Goal: Information Seeking & Learning: Check status

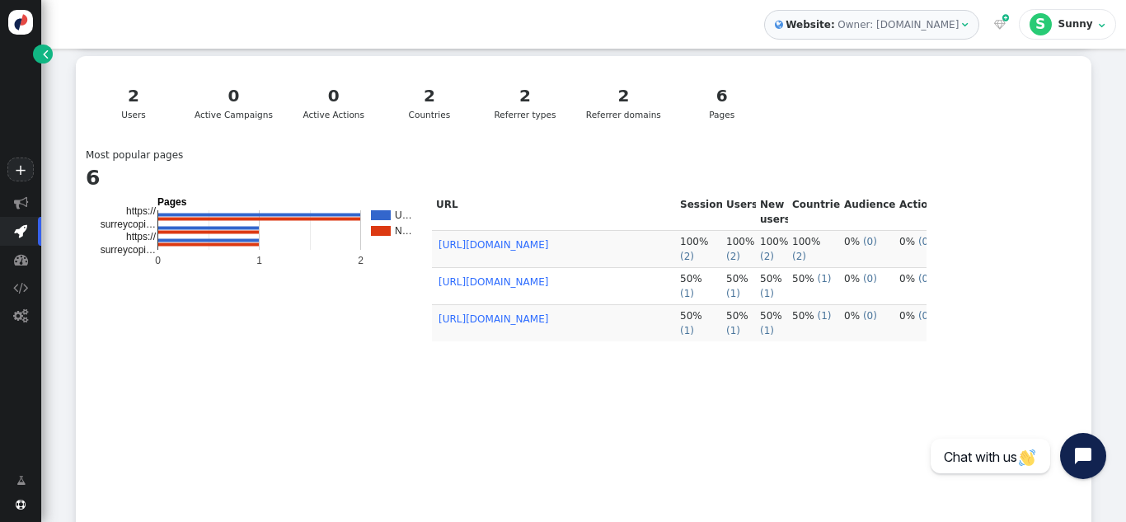
scroll to position [330, 0]
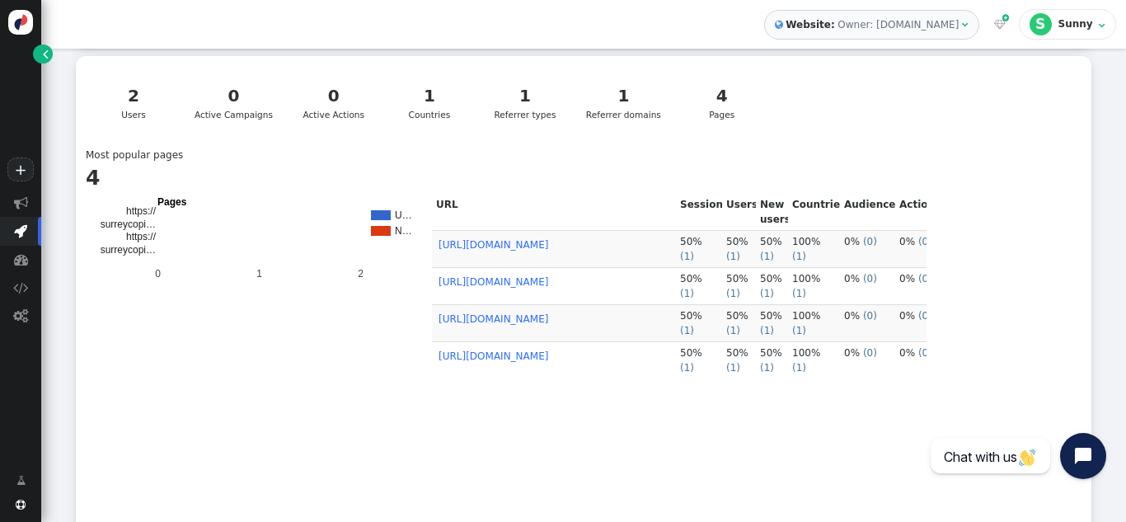
scroll to position [399, 0]
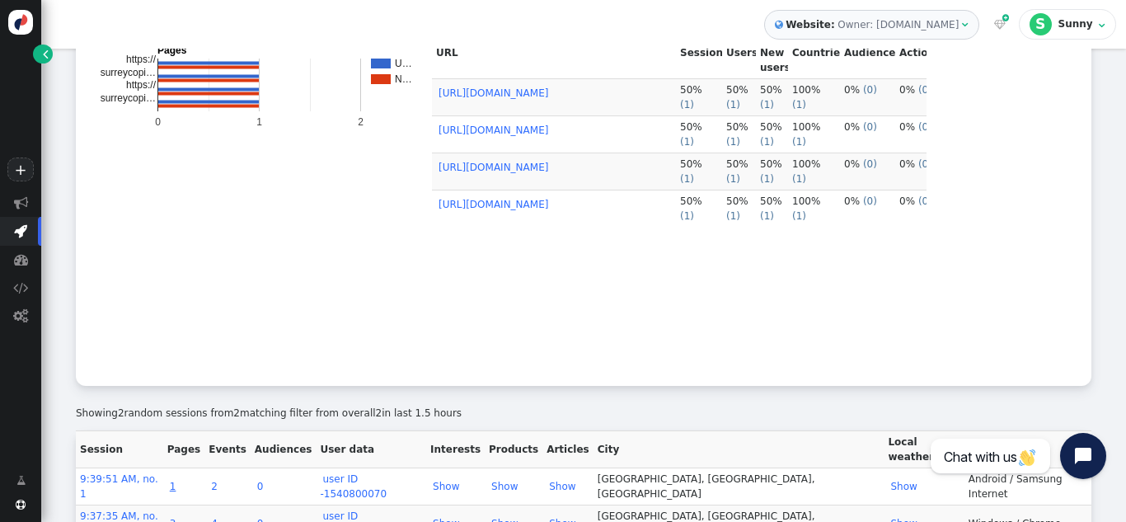
click at [179, 481] on link "1" at bounding box center [173, 487] width 12 height 12
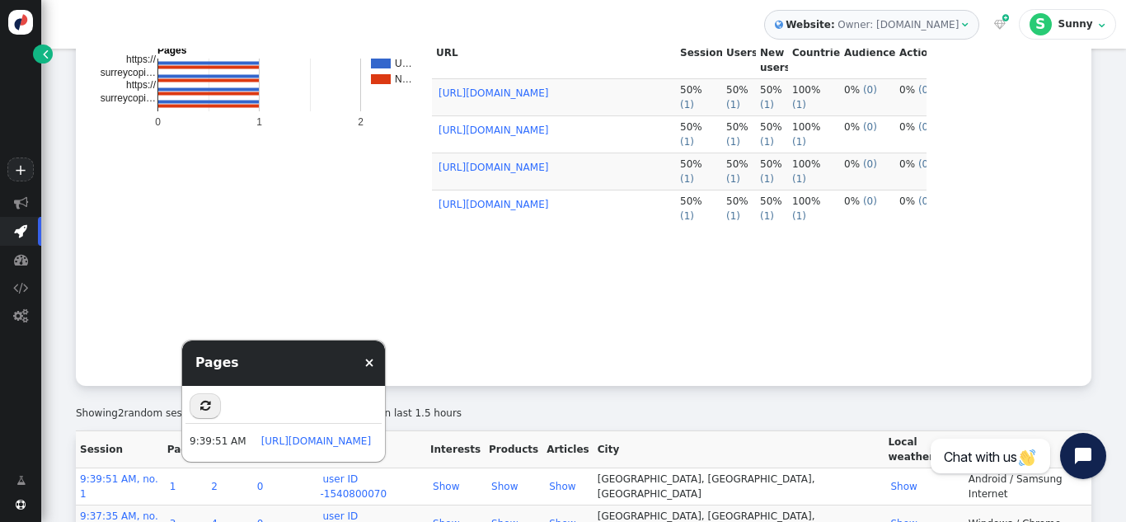
click at [179, 518] on link "3" at bounding box center [173, 524] width 12 height 12
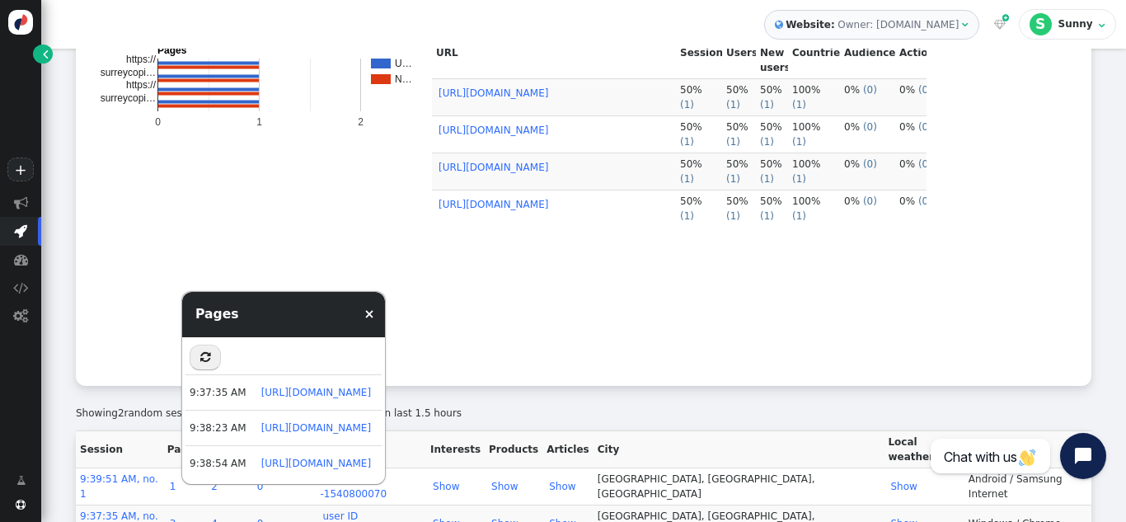
click at [375, 317] on link "×" at bounding box center [369, 314] width 11 height 15
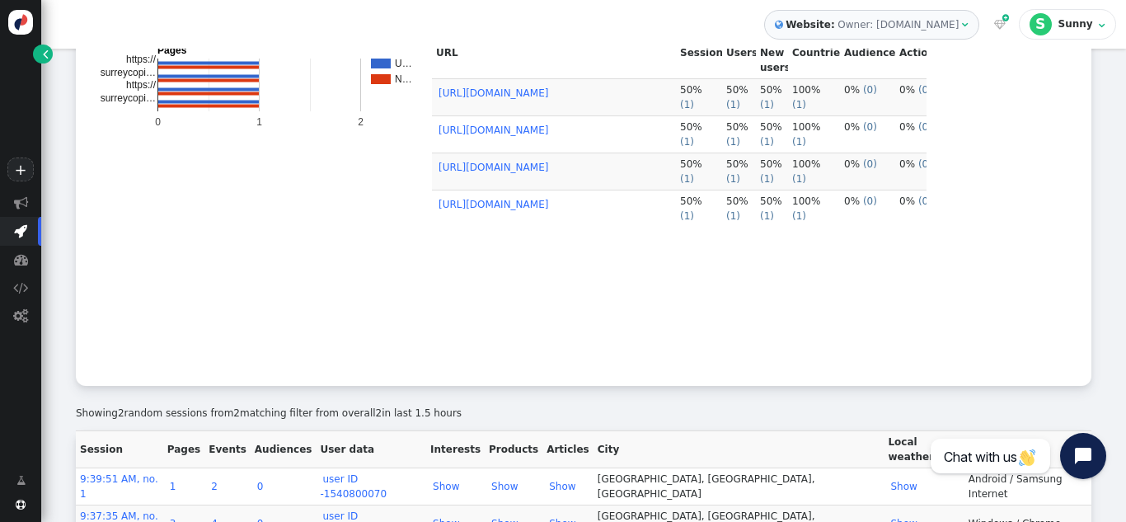
click at [194, 505] on td "3" at bounding box center [183, 523] width 41 height 37
click at [179, 518] on link "3" at bounding box center [173, 524] width 12 height 12
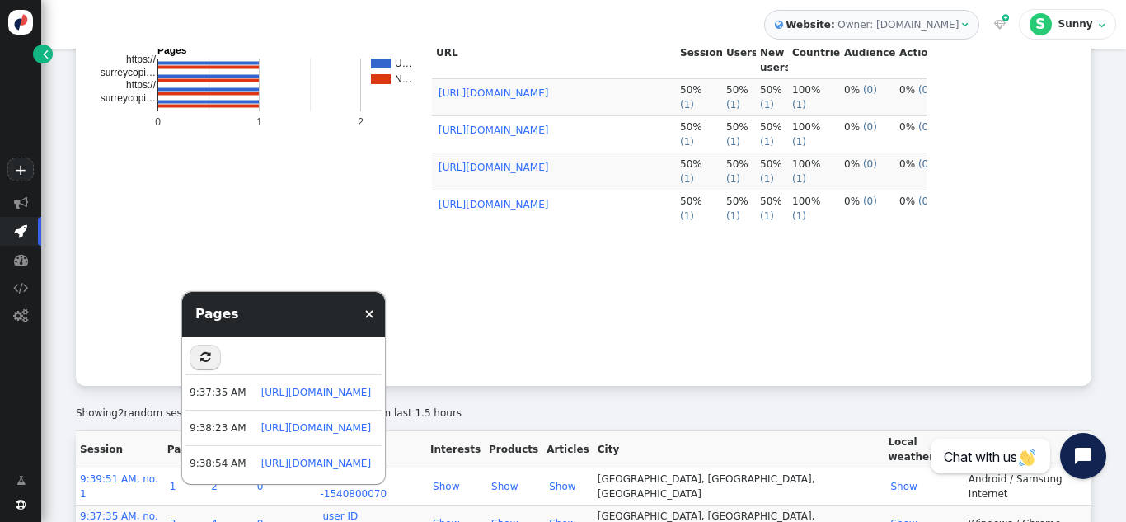
click at [820, 354] on td "URL Sessions Users New users Countries Audiences Actions https://surreycopierse…" at bounding box center [679, 209] width 495 height 334
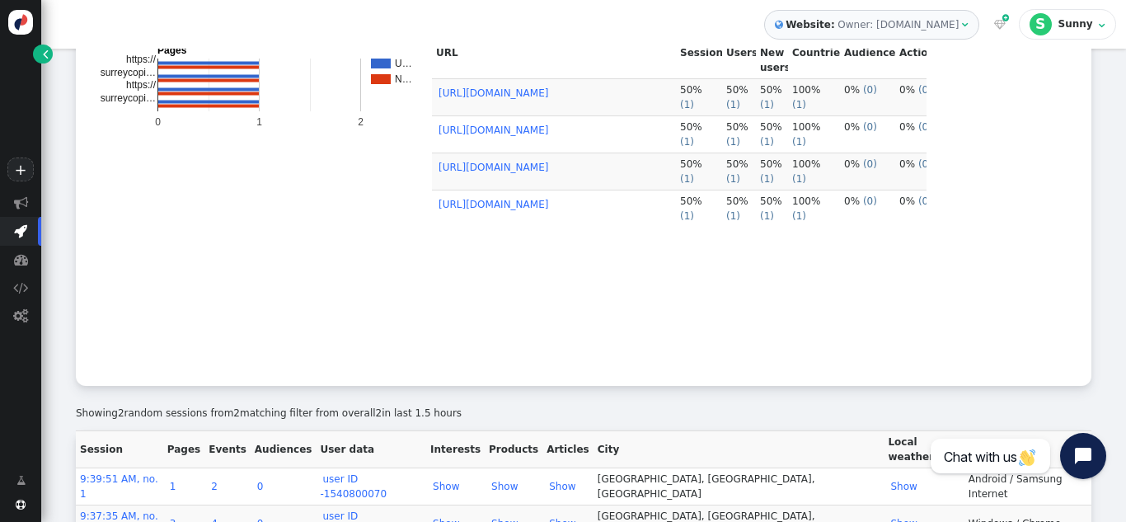
click at [179, 518] on link "3" at bounding box center [173, 524] width 12 height 12
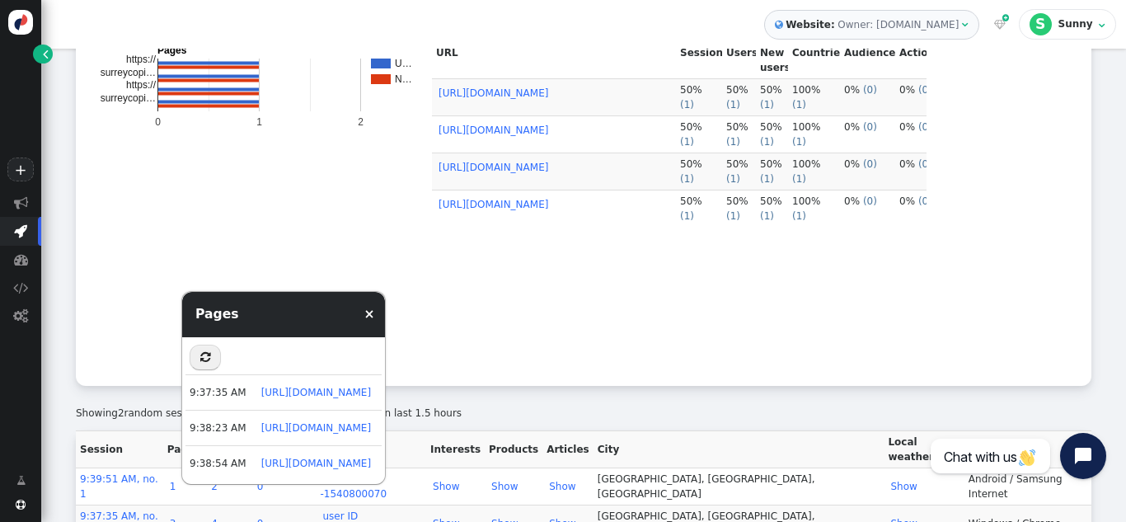
click at [145, 342] on rect "A chart." at bounding box center [259, 207] width 330 height 330
click at [375, 312] on link "×" at bounding box center [369, 314] width 11 height 15
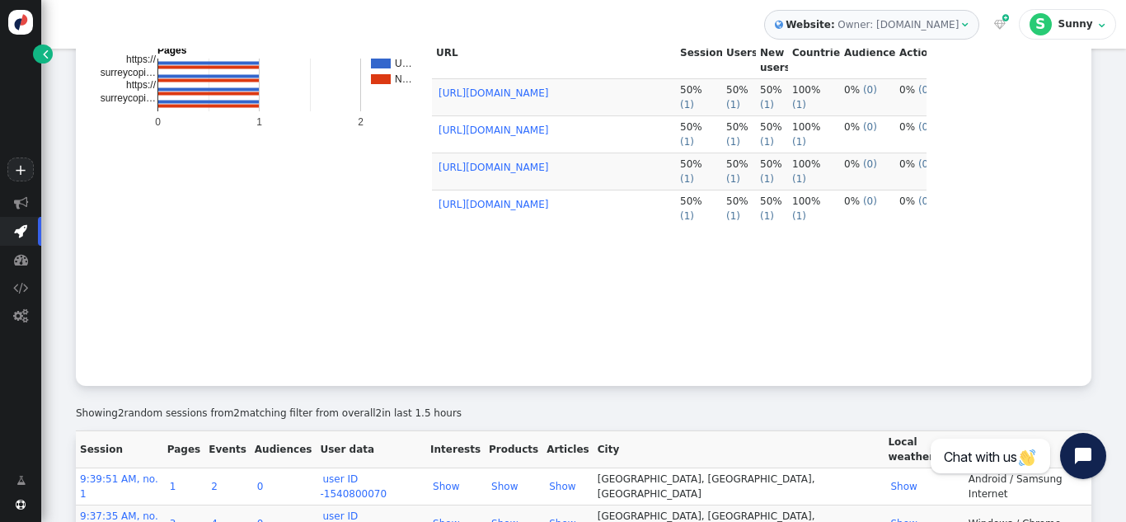
scroll to position [0, 0]
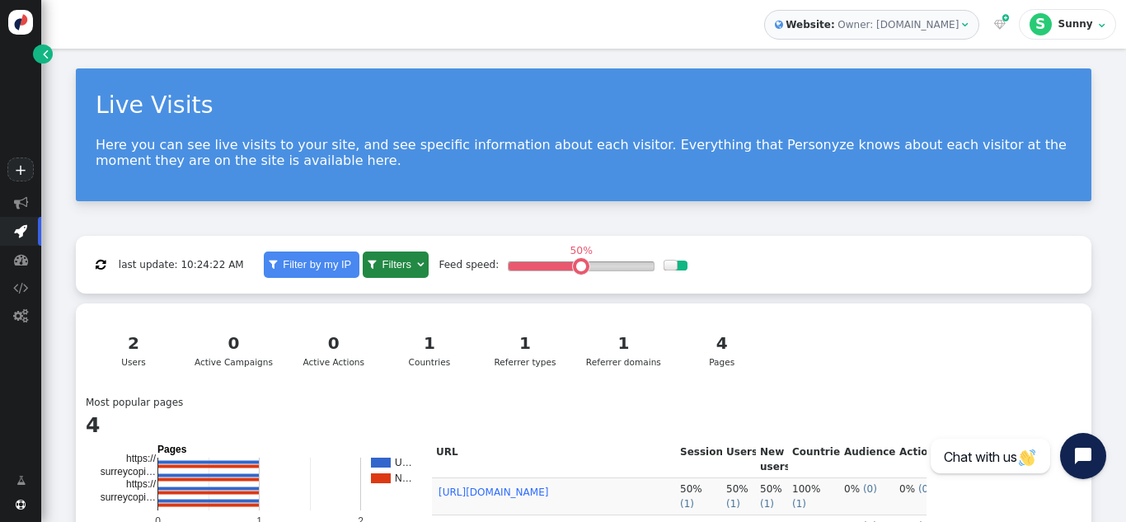
click at [468, 345] on link "1 Countries" at bounding box center [429, 349] width 87 height 55
click at [539, 345] on div "1" at bounding box center [525, 343] width 69 height 25
click at [596, 346] on div "1" at bounding box center [623, 343] width 75 height 25
click at [700, 341] on div "4" at bounding box center [721, 343] width 69 height 25
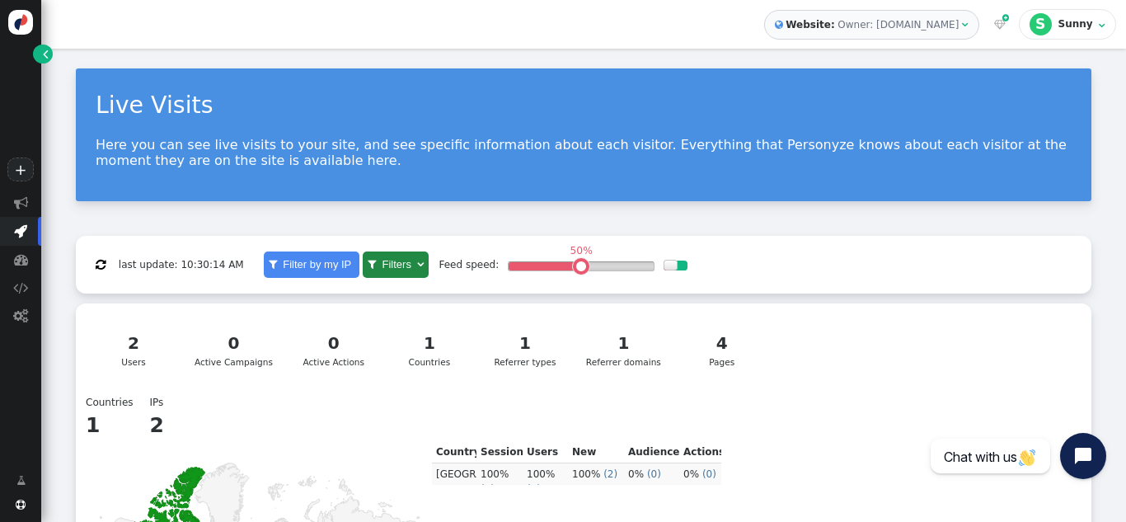
click at [519, 358] on div "1 Referrer types" at bounding box center [525, 350] width 69 height 38
click at [637, 327] on link "1 Referrer domains" at bounding box center [623, 349] width 92 height 55
click at [726, 337] on div "4" at bounding box center [721, 343] width 69 height 25
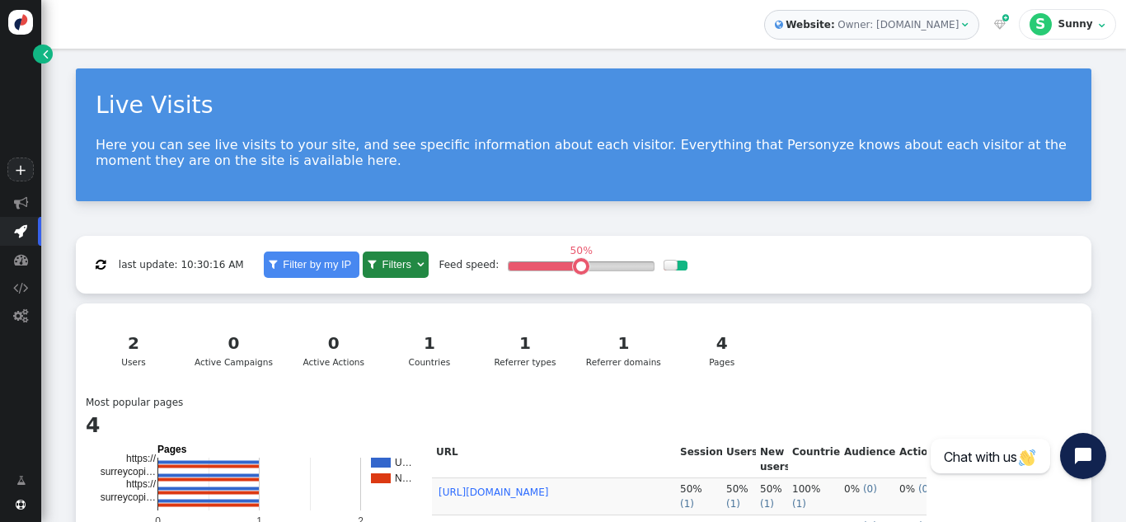
click at [629, 355] on div "1" at bounding box center [623, 343] width 75 height 25
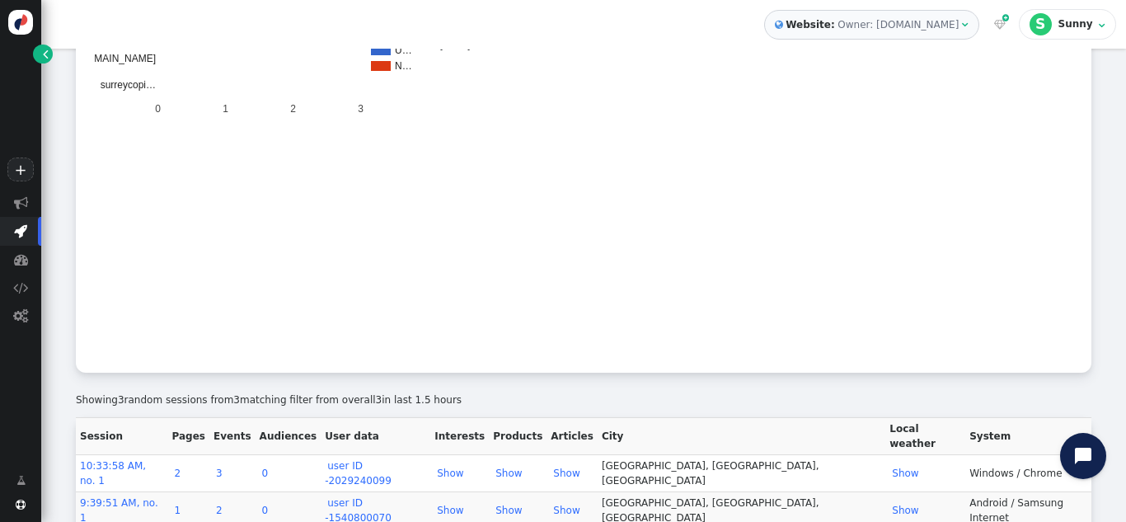
scroll to position [421, 0]
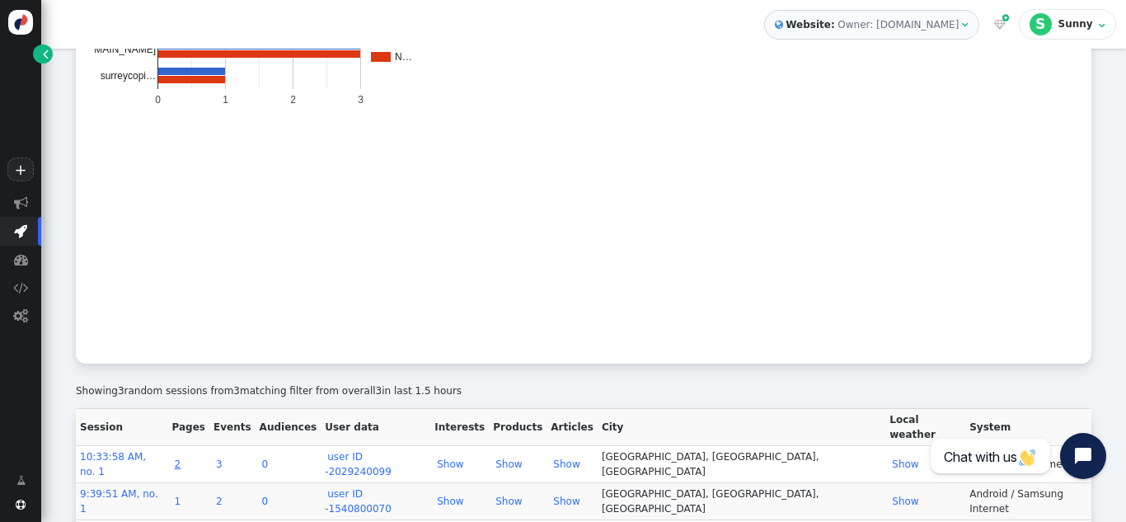
click at [184, 458] on link "2" at bounding box center [178, 464] width 12 height 12
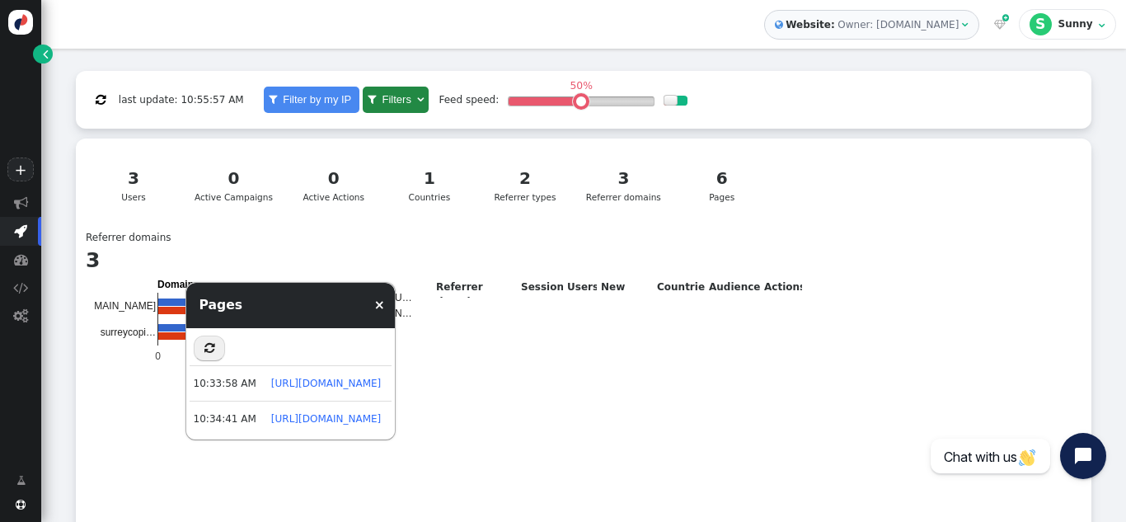
scroll to position [82, 0]
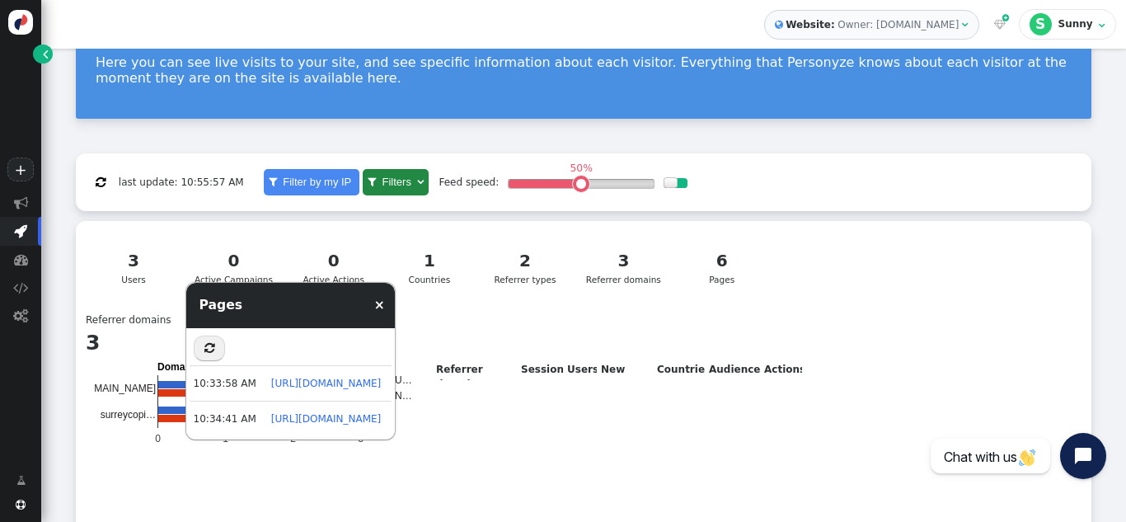
click at [726, 266] on div "6" at bounding box center [721, 260] width 69 height 25
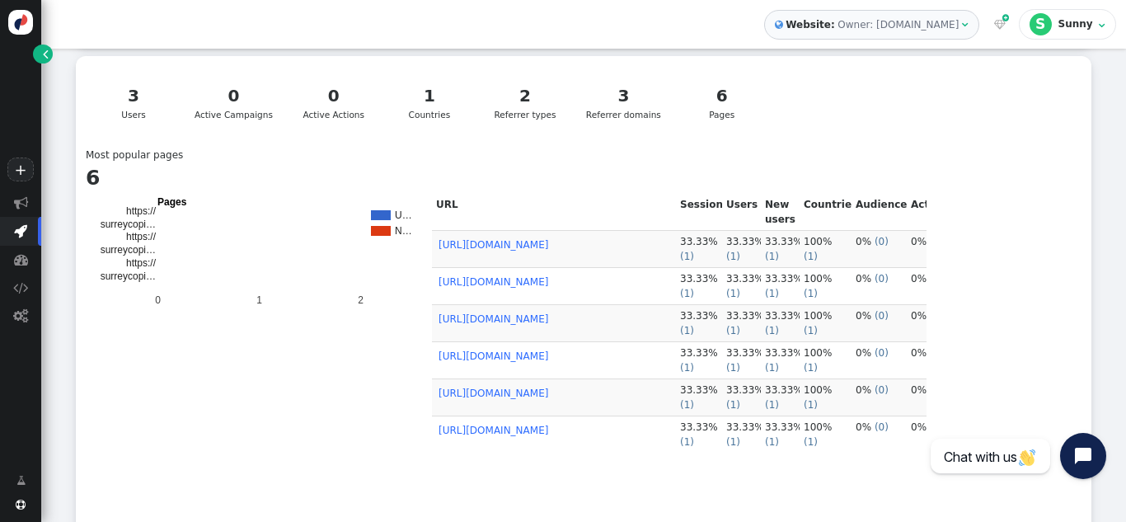
scroll to position [412, 0]
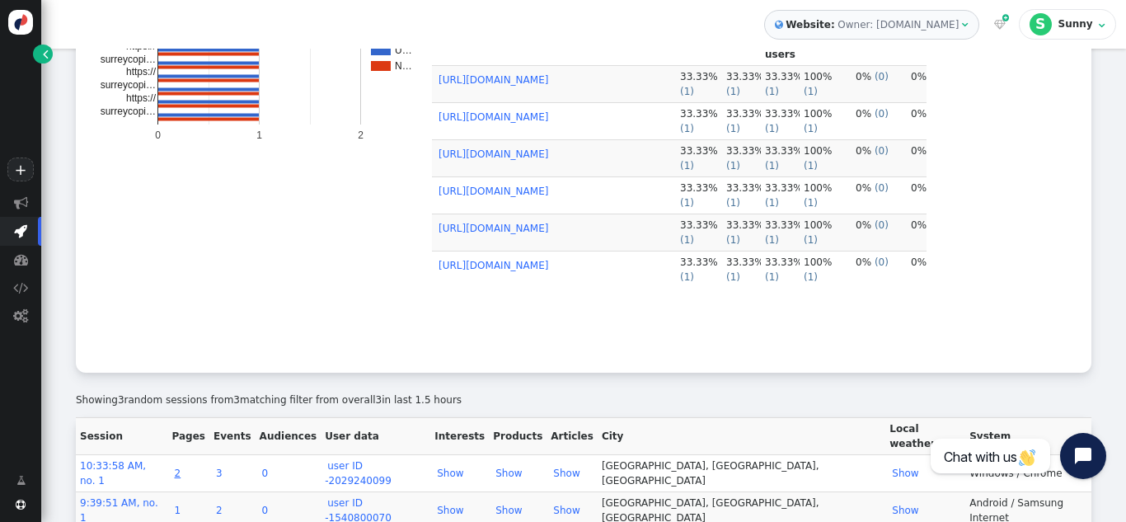
click at [184, 467] on link "2" at bounding box center [178, 473] width 12 height 12
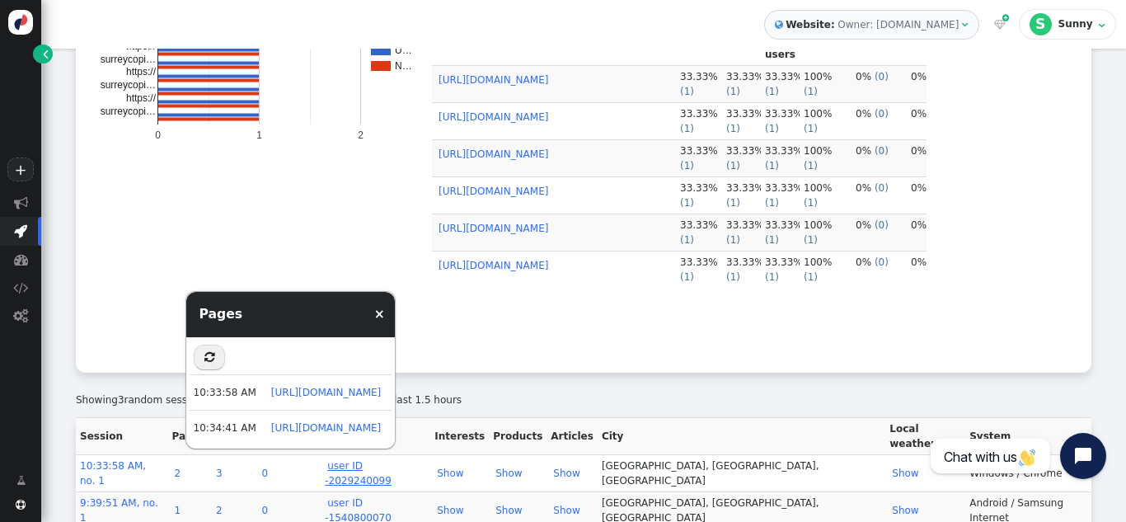
click at [394, 460] on link "user ID -2029240099" at bounding box center [359, 473] width 69 height 26
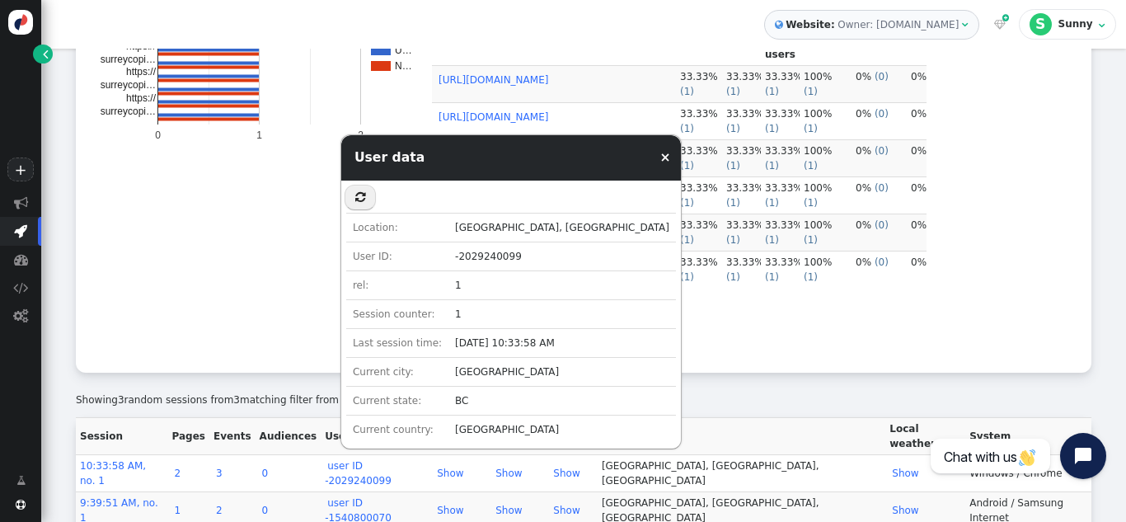
click at [701, 383] on div "Showing 3 random sessions from 3 matching filter from overall 3 in last 1.5 hou…" at bounding box center [584, 395] width 1016 height 45
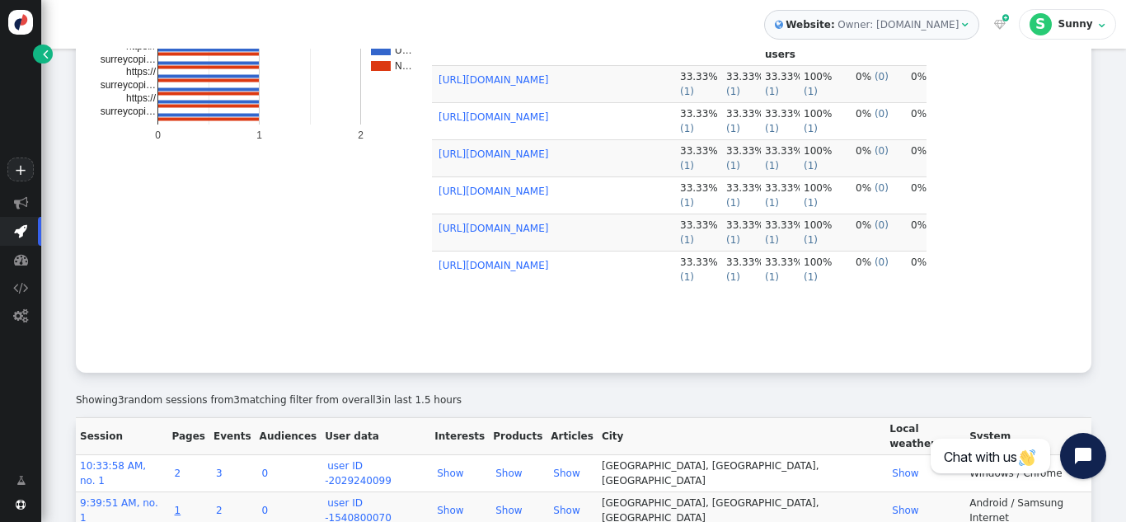
click at [184, 505] on link "1" at bounding box center [178, 511] width 12 height 12
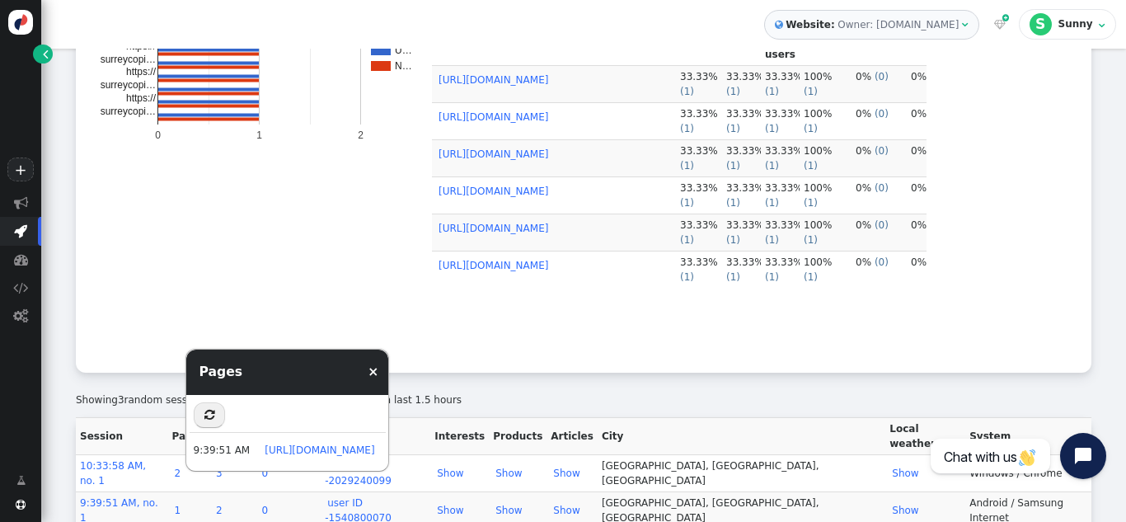
click at [685, 388] on div "Showing 3 random sessions from 3 matching filter from overall 3 in last 1.5 hou…" at bounding box center [584, 395] width 1016 height 45
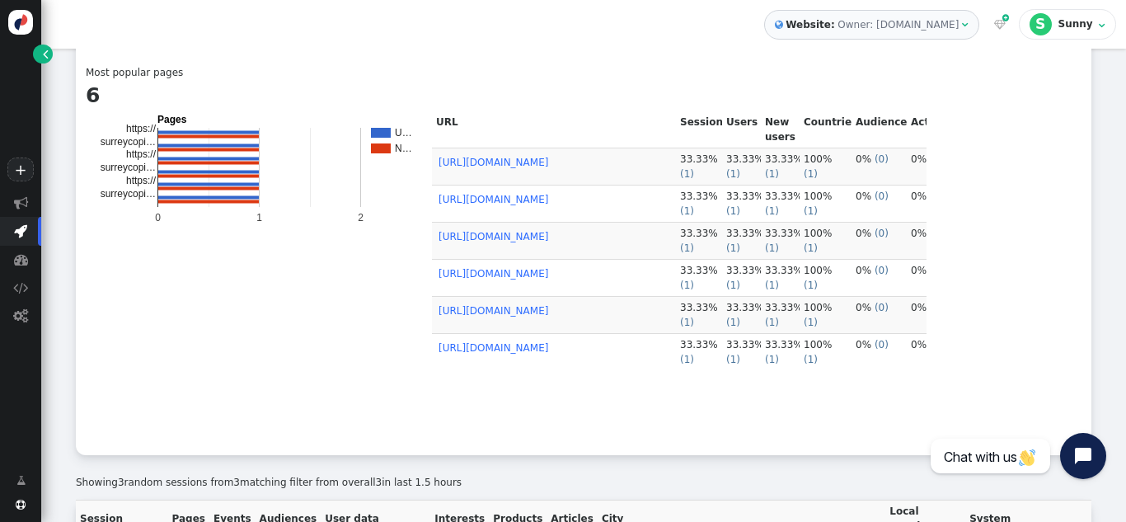
scroll to position [165, 0]
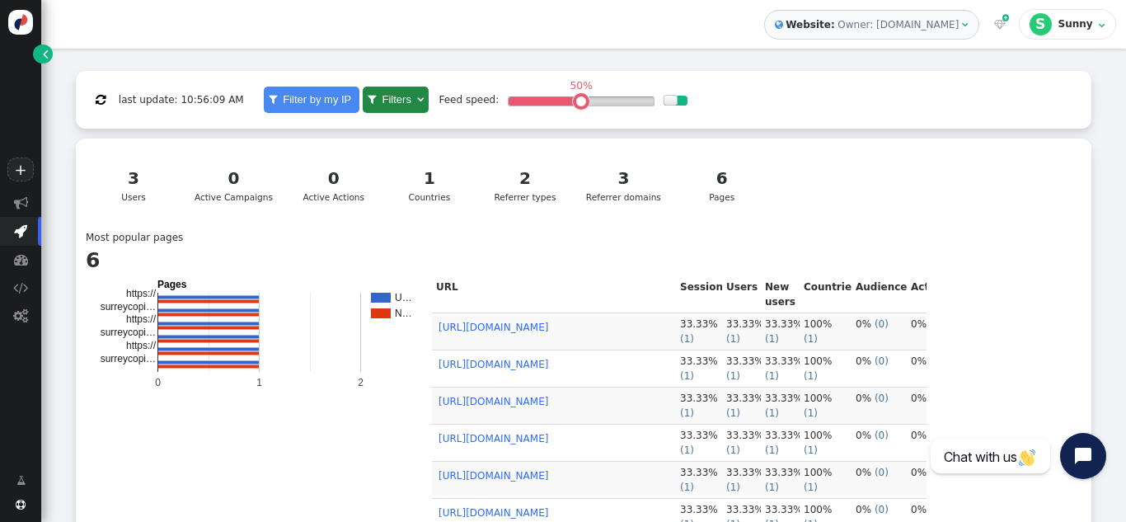
click at [1023, 247] on div "Most popular pages 6 Pages U… N… 0 1 2 https:// surreycopi… https:// surreycopi…" at bounding box center [584, 420] width 996 height 380
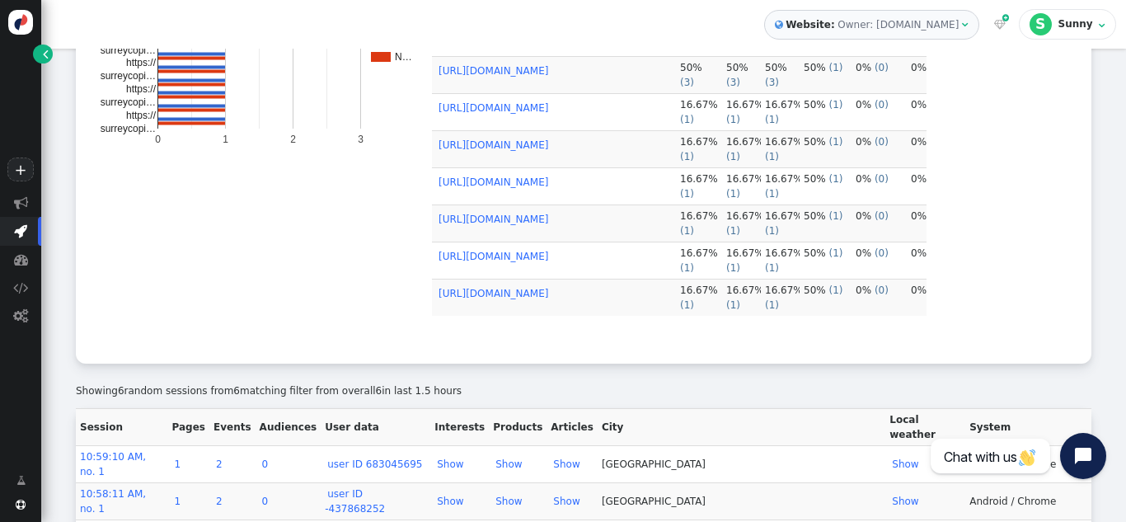
scroll to position [488, 0]
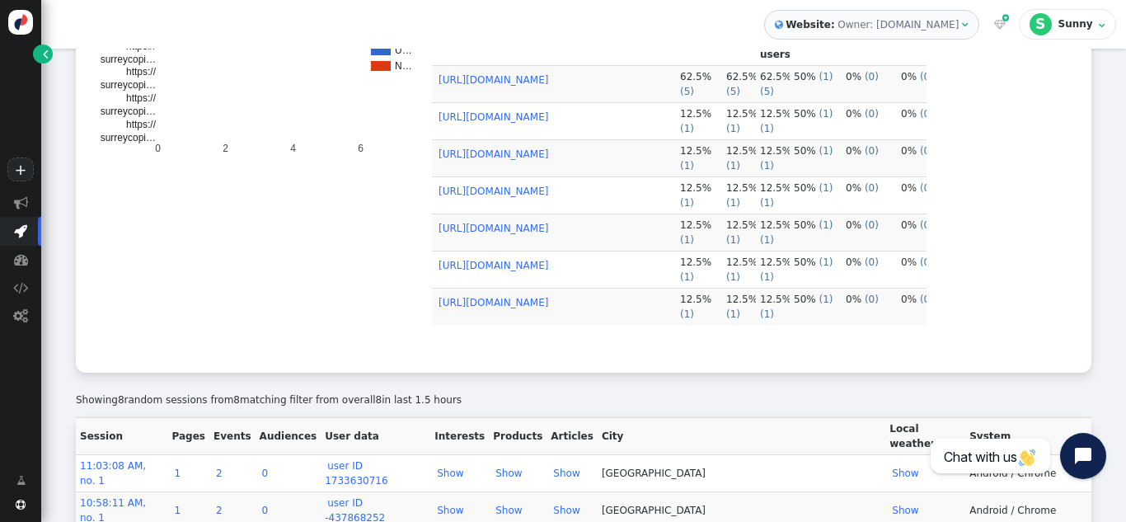
scroll to position [533, 0]
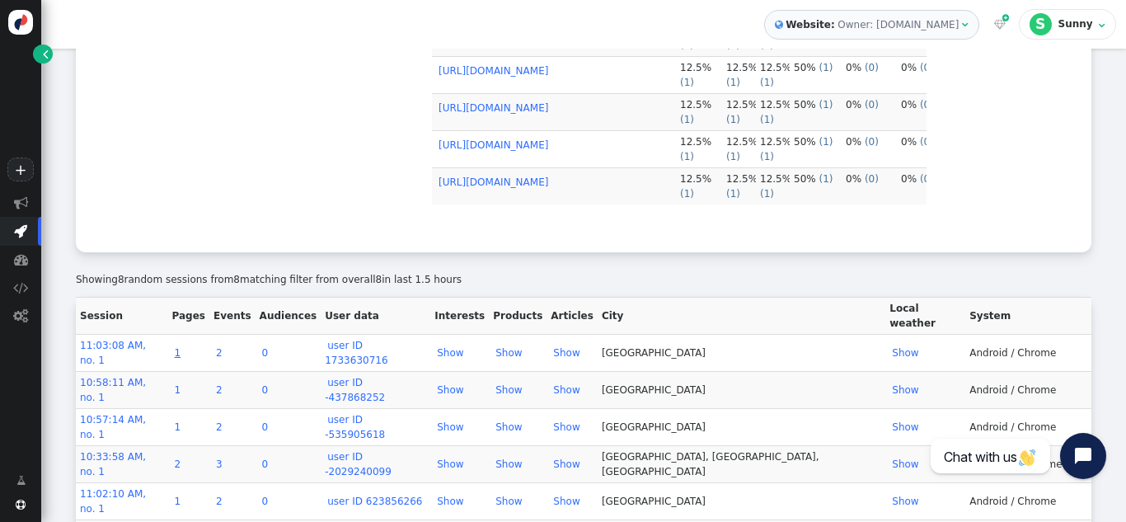
click at [184, 347] on link "1" at bounding box center [178, 353] width 12 height 12
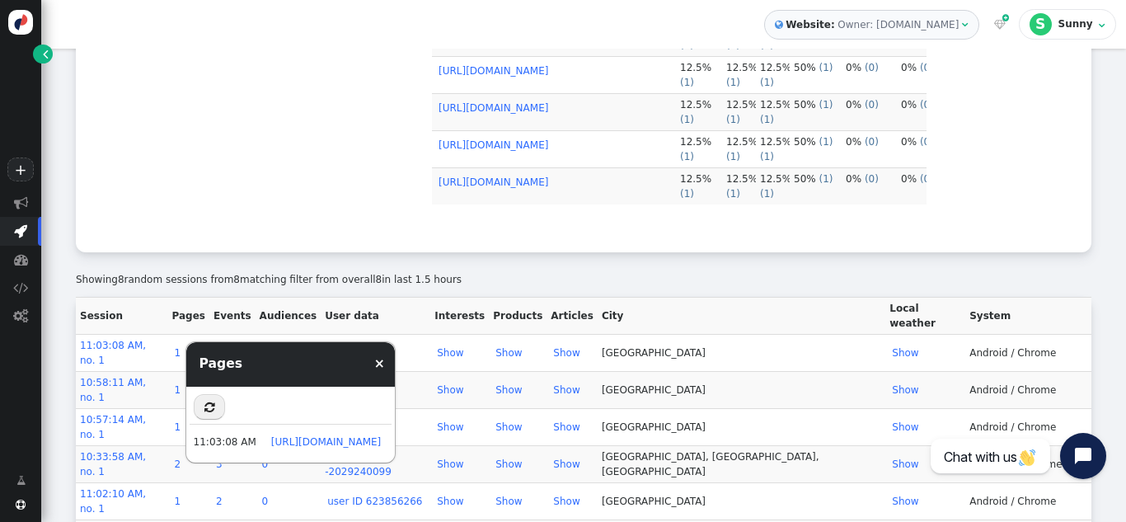
click at [986, 257] on div "Showing 8 random sessions from 8 matching filter from overall 8 in last 1.5 hou…" at bounding box center [584, 274] width 1016 height 45
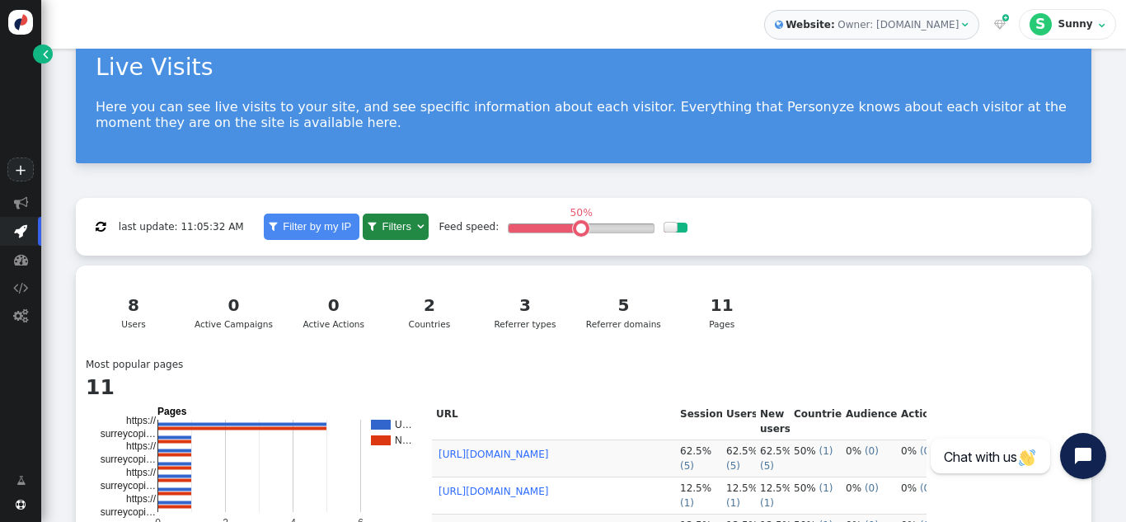
scroll to position [0, 0]
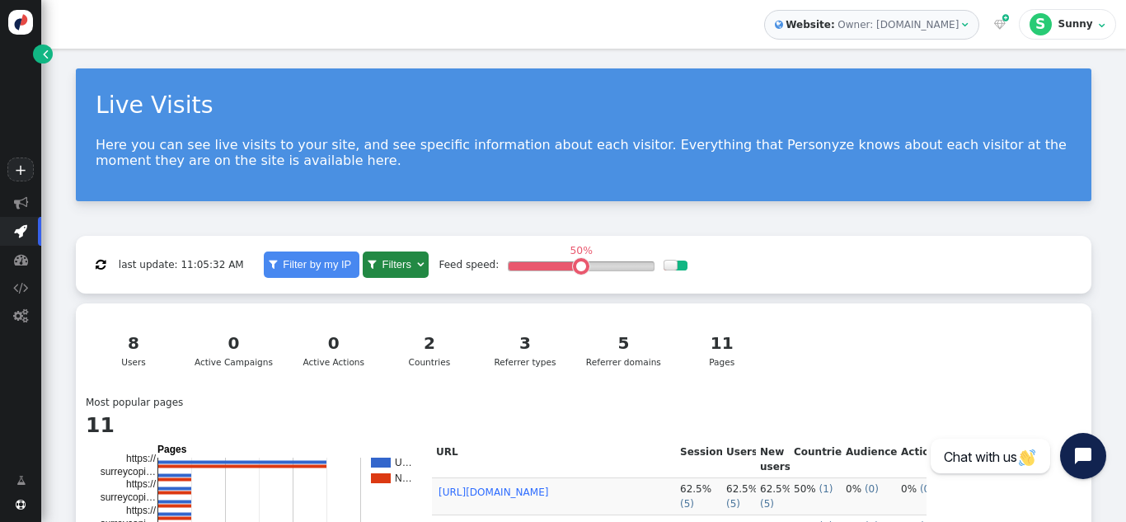
click at [962, 26] on div "Owner: [DOMAIN_NAME]" at bounding box center [900, 24] width 124 height 15
click at [982, 248] on div " last update: 11:05:32 AM  Filter by my IP  Filters  Matching 8 users of 8,…" at bounding box center [584, 265] width 1016 height 59
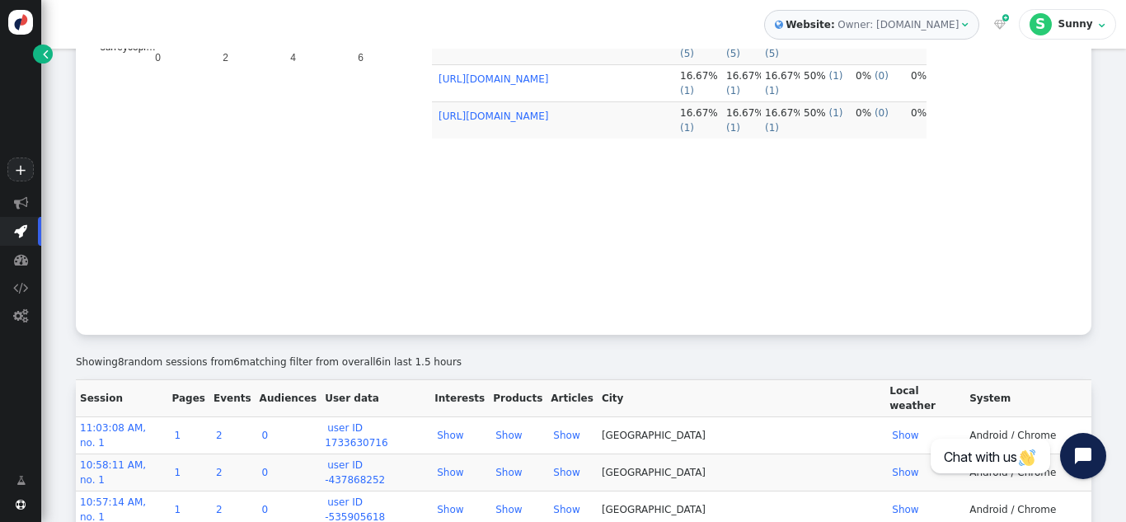
scroll to position [533, 0]
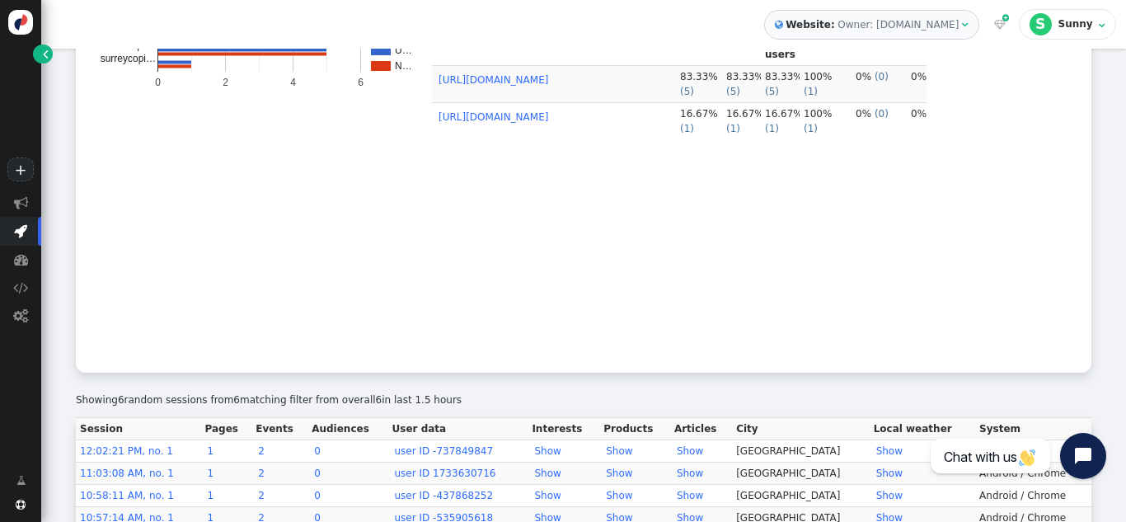
scroll to position [488, 0]
